Goal: Check status

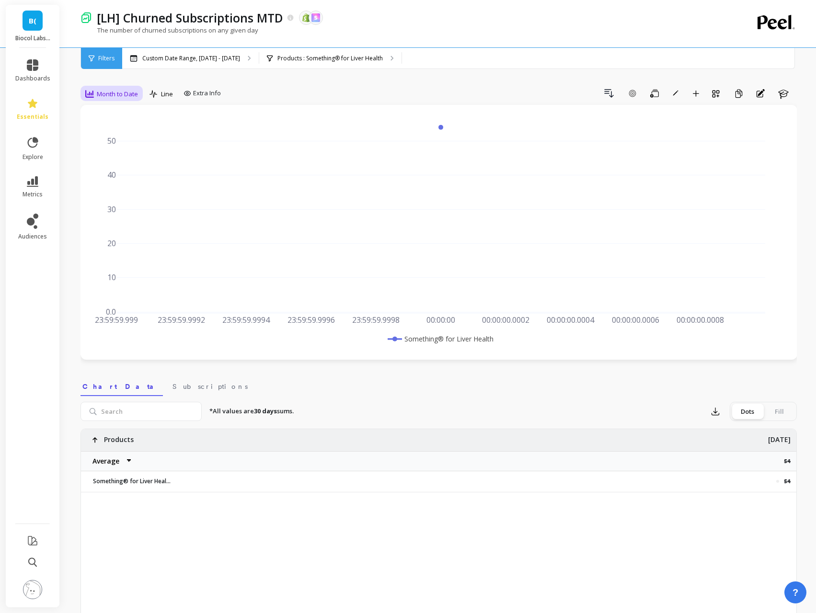
click at [127, 96] on span "Month to Date" at bounding box center [117, 94] width 41 height 9
click at [117, 135] on div "Daily" at bounding box center [116, 133] width 55 height 9
click at [127, 95] on span "Month to Date" at bounding box center [117, 94] width 41 height 9
click at [120, 135] on div "Daily" at bounding box center [116, 133] width 55 height 9
